Goal: Transaction & Acquisition: Purchase product/service

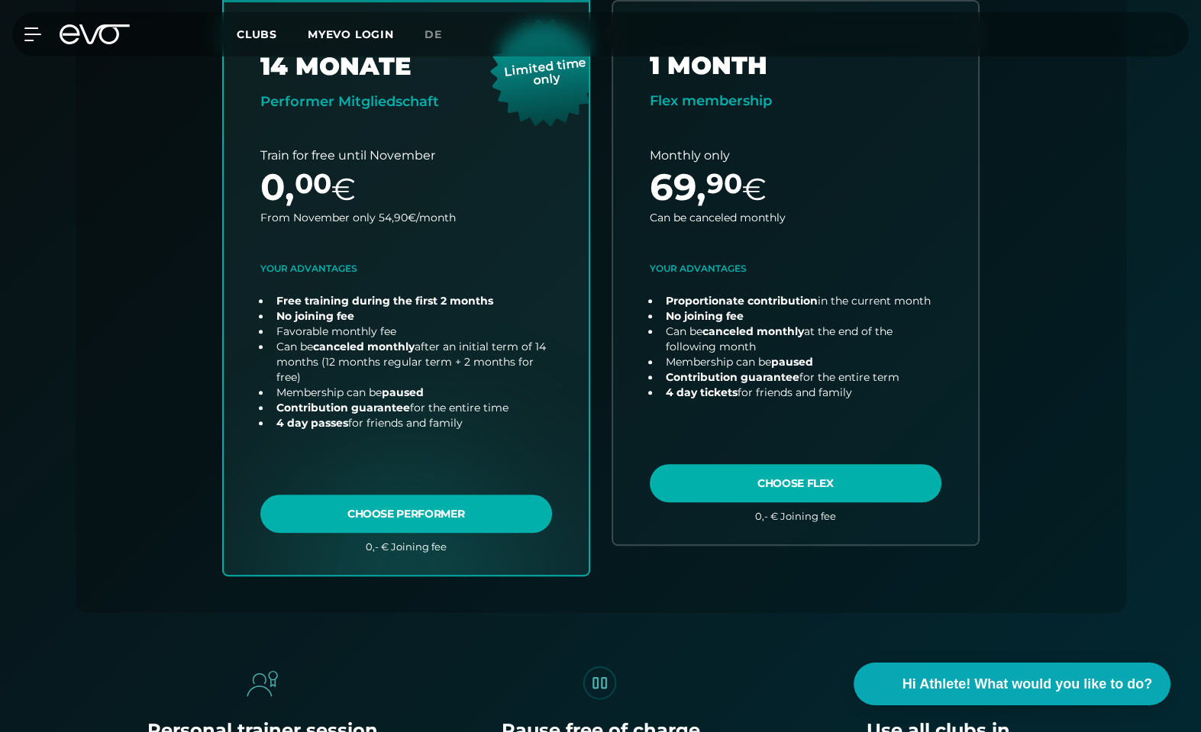
scroll to position [657, 0]
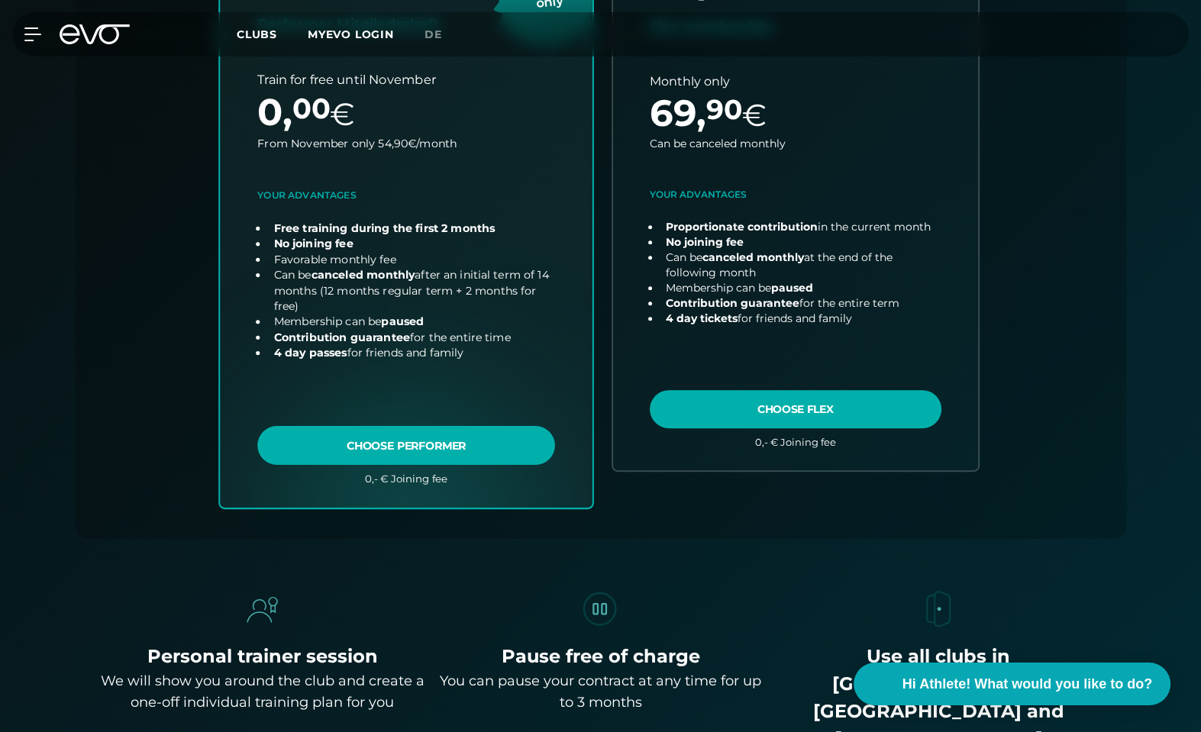
click at [367, 444] on link "choose plan" at bounding box center [406, 199] width 373 height 616
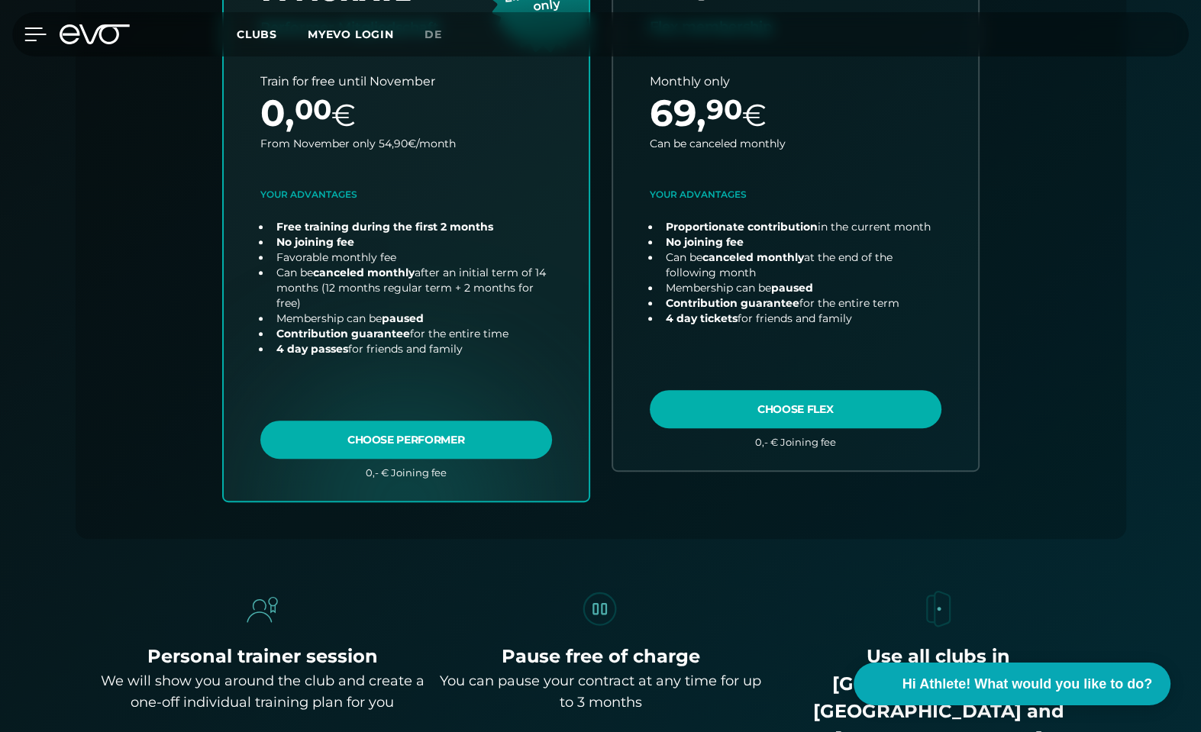
click at [31, 39] on icon at bounding box center [35, 34] width 22 height 14
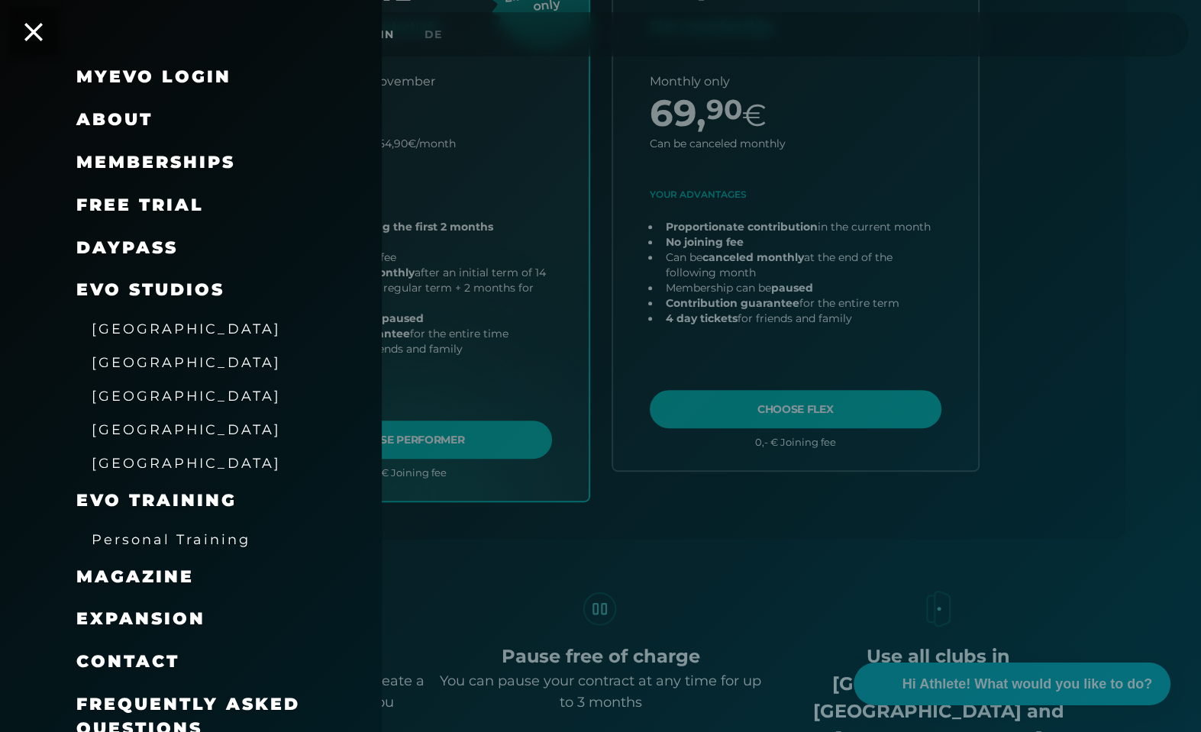
scroll to position [39, 0]
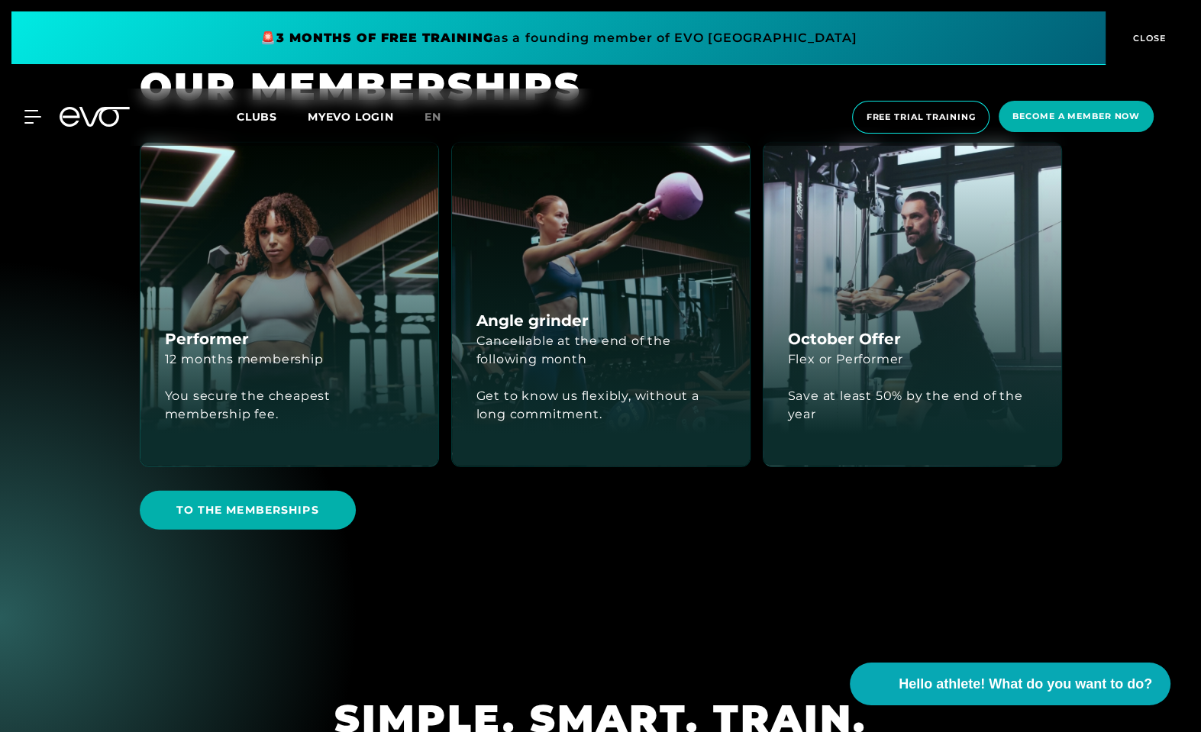
scroll to position [3895, 0]
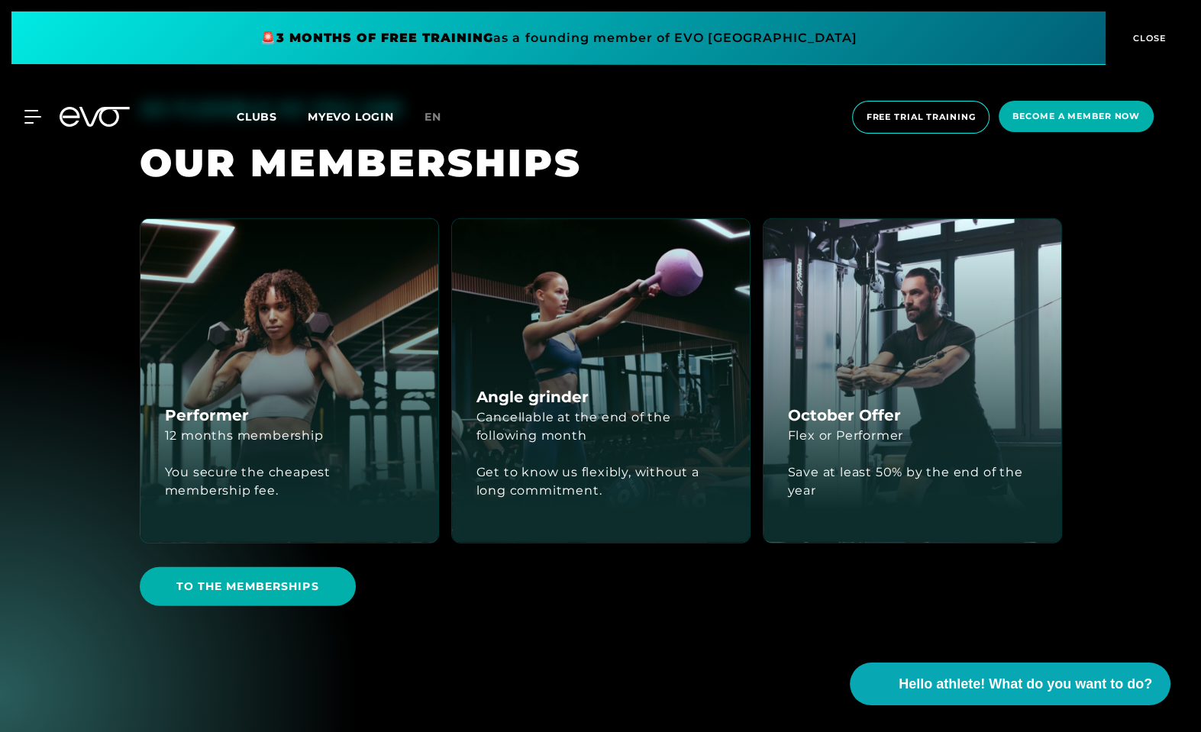
click at [876, 404] on h4 "October Offer" at bounding box center [844, 415] width 113 height 23
click at [858, 445] on div "Save at least 50% by the end of the year" at bounding box center [912, 481] width 249 height 73
click at [234, 567] on span "To the memberships" at bounding box center [248, 586] width 216 height 39
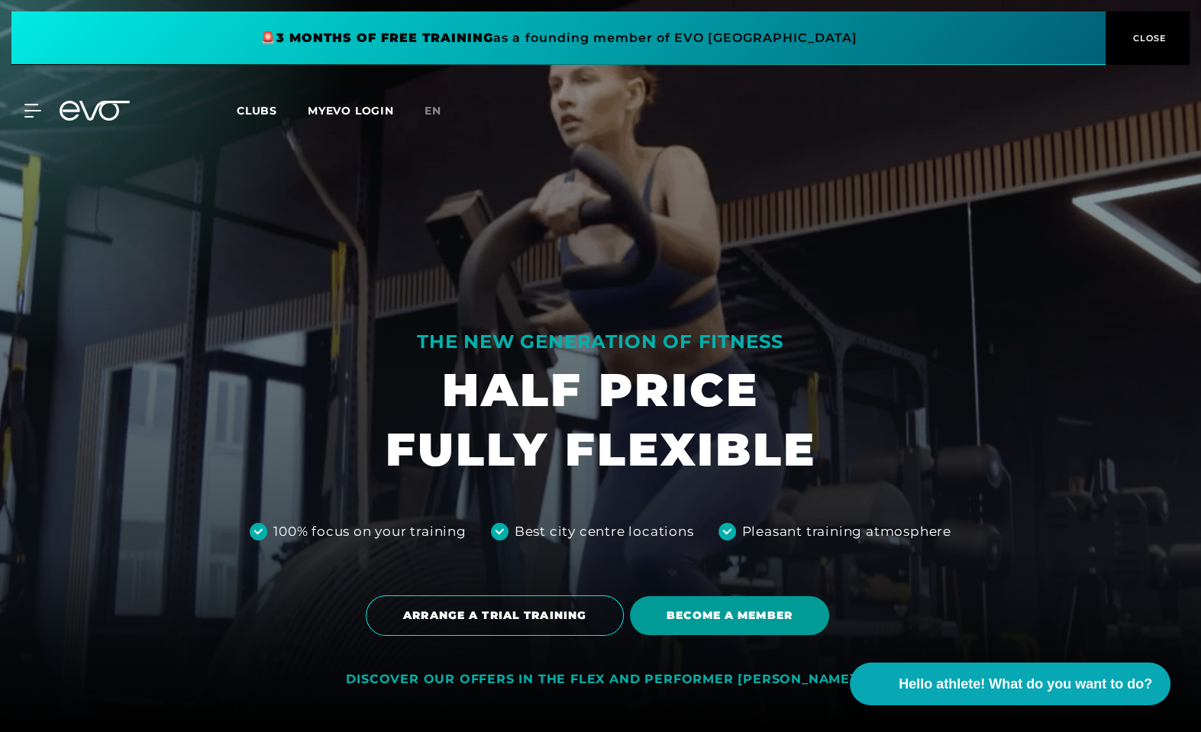
click at [740, 619] on span "BECOME A MEMBER" at bounding box center [730, 616] width 126 height 16
click at [77, 108] on icon at bounding box center [70, 111] width 20 height 20
click at [28, 113] on icon at bounding box center [35, 111] width 22 height 14
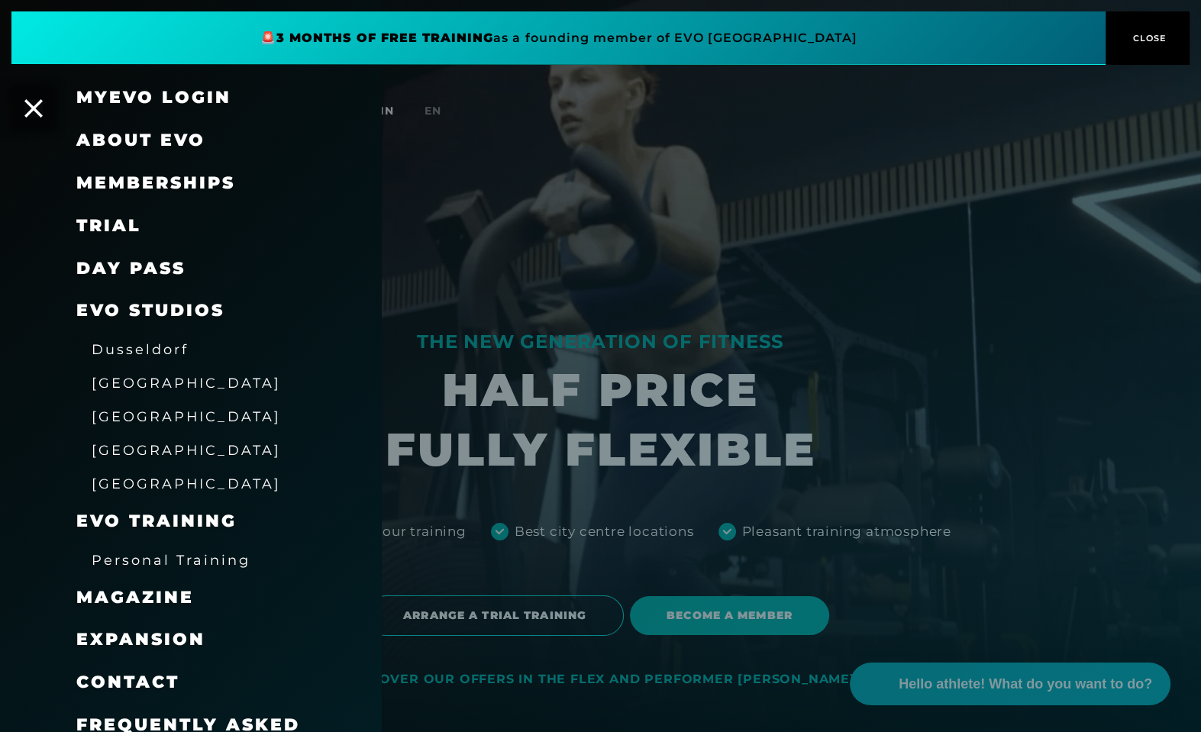
click at [131, 186] on span "Memberships" at bounding box center [155, 183] width 159 height 21
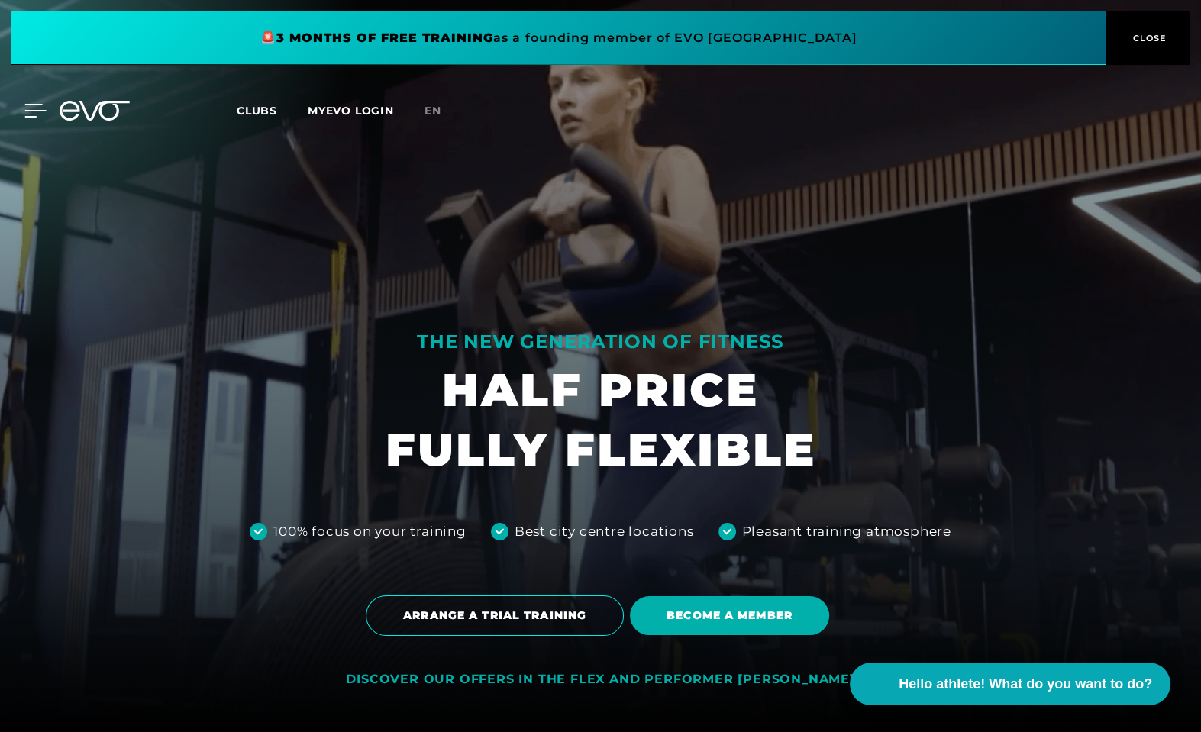
click at [31, 111] on icon at bounding box center [35, 111] width 22 height 14
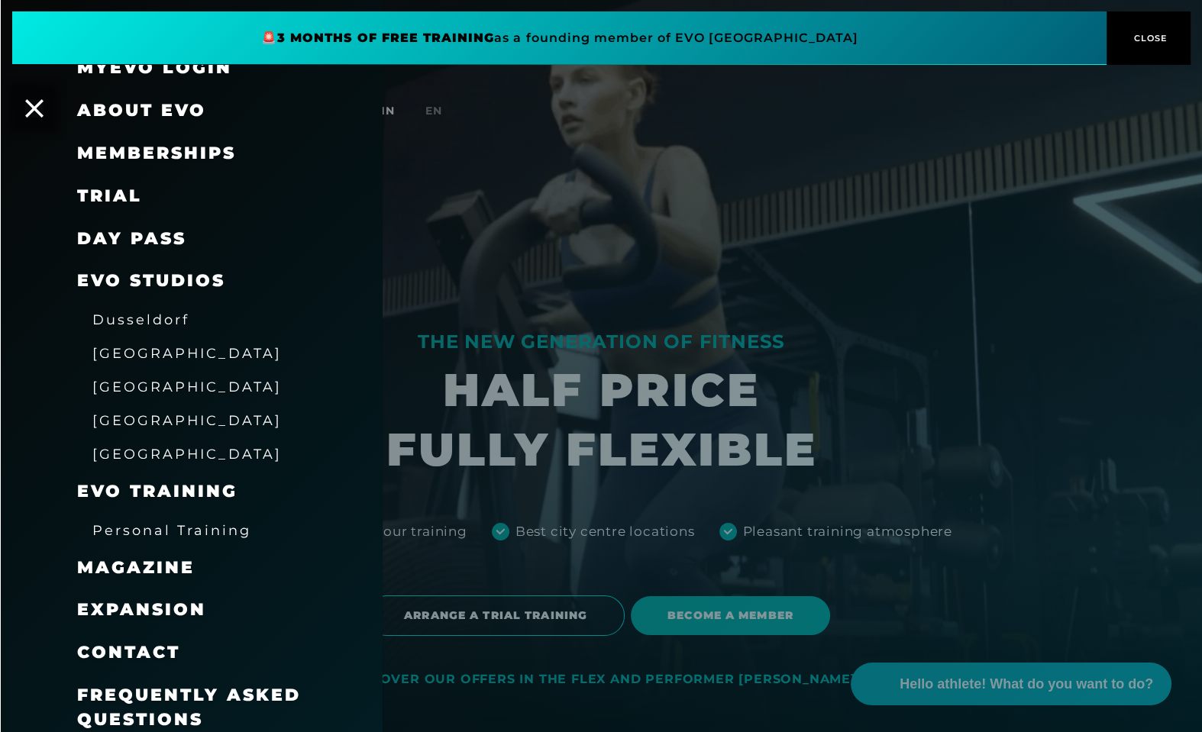
scroll to position [39, 0]
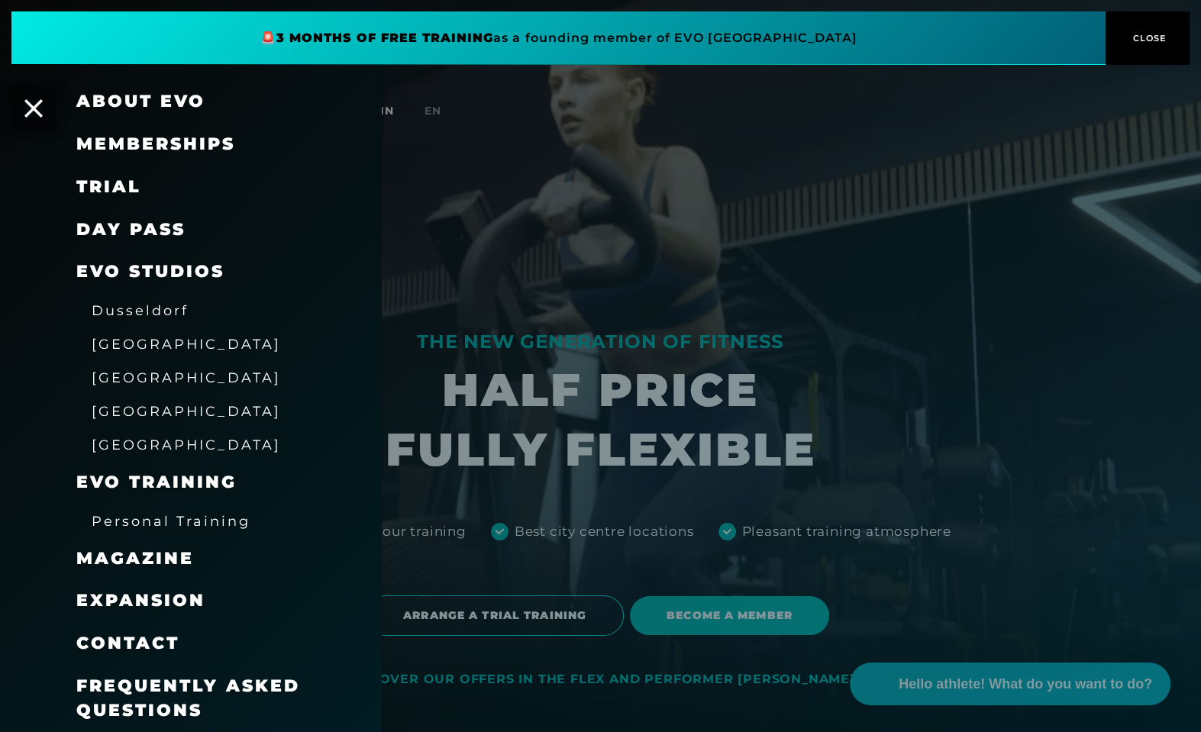
click at [134, 233] on link "DAY PASS" at bounding box center [130, 229] width 109 height 21
click at [137, 444] on span "[GEOGRAPHIC_DATA]" at bounding box center [186, 445] width 189 height 16
